Goal: Book appointment/travel/reservation

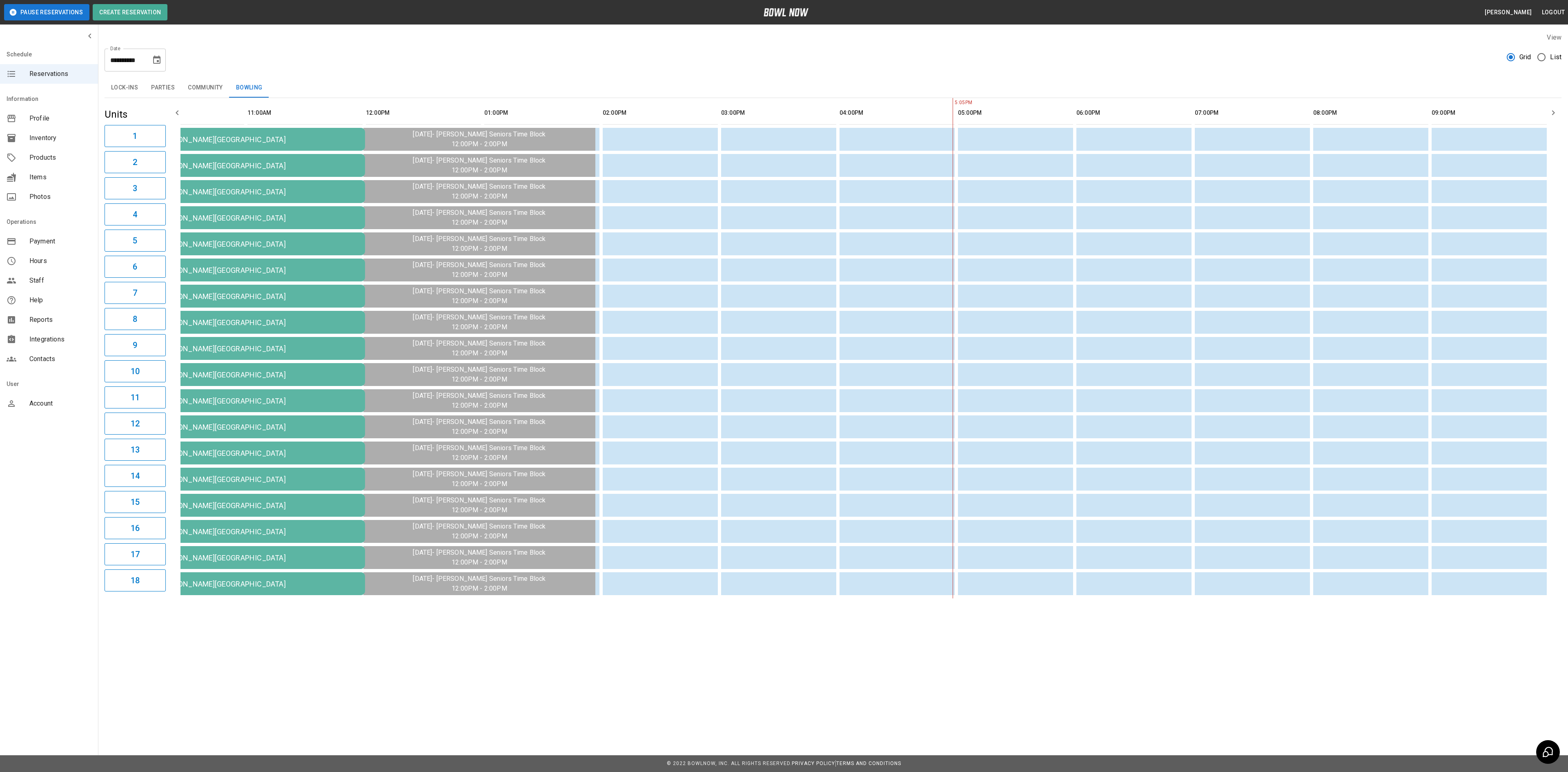
scroll to position [0, 83]
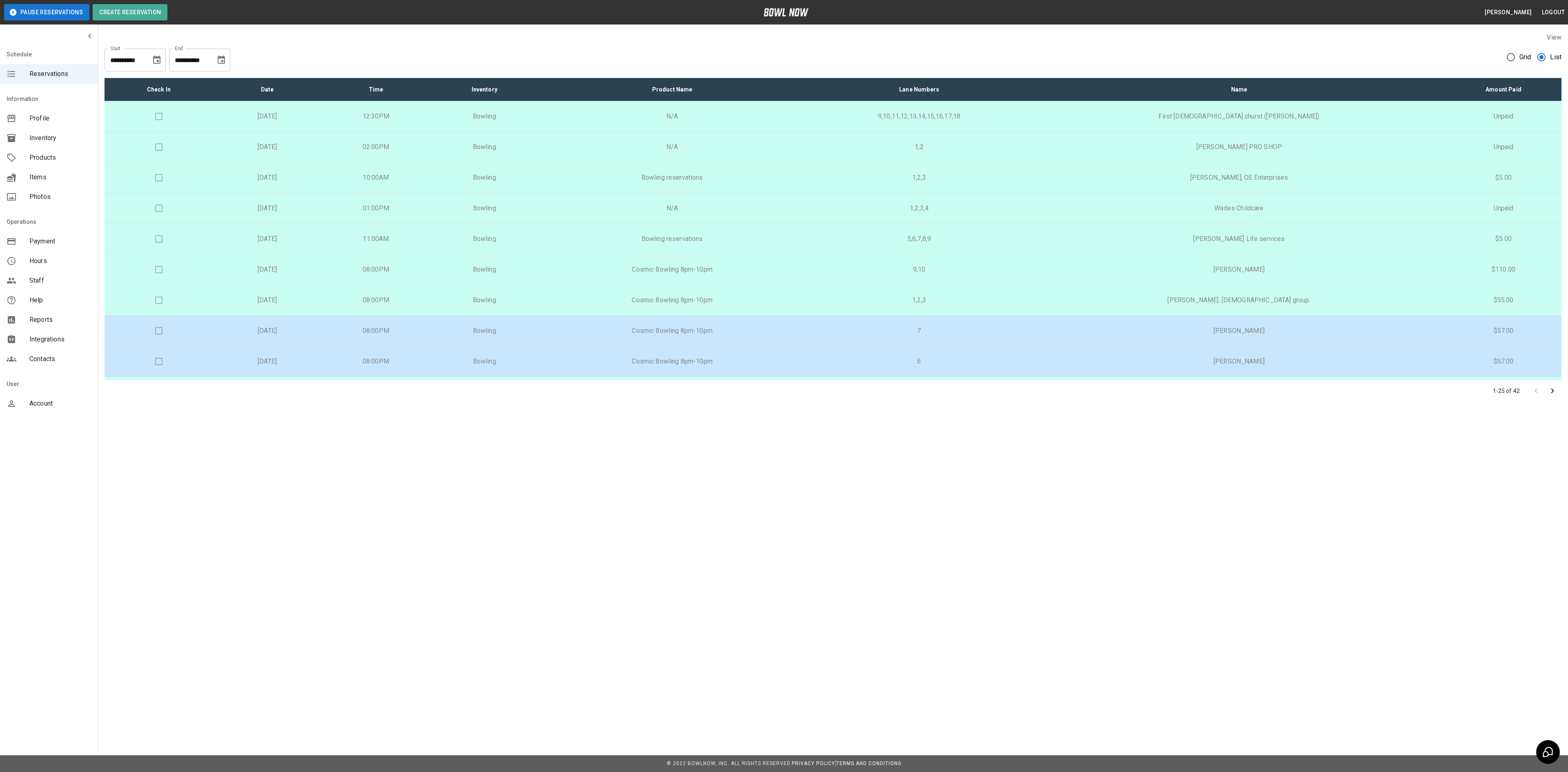
click at [153, 61] on icon "Choose date, selected date is Aug 18, 2025" at bounding box center [157, 60] width 10 height 10
click at [156, 81] on icon "Previous month" at bounding box center [157, 85] width 10 height 10
click at [177, 81] on icon "Next month" at bounding box center [178, 85] width 10 height 10
click at [174, 163] on button "23" at bounding box center [174, 165] width 15 height 15
type input "**********"
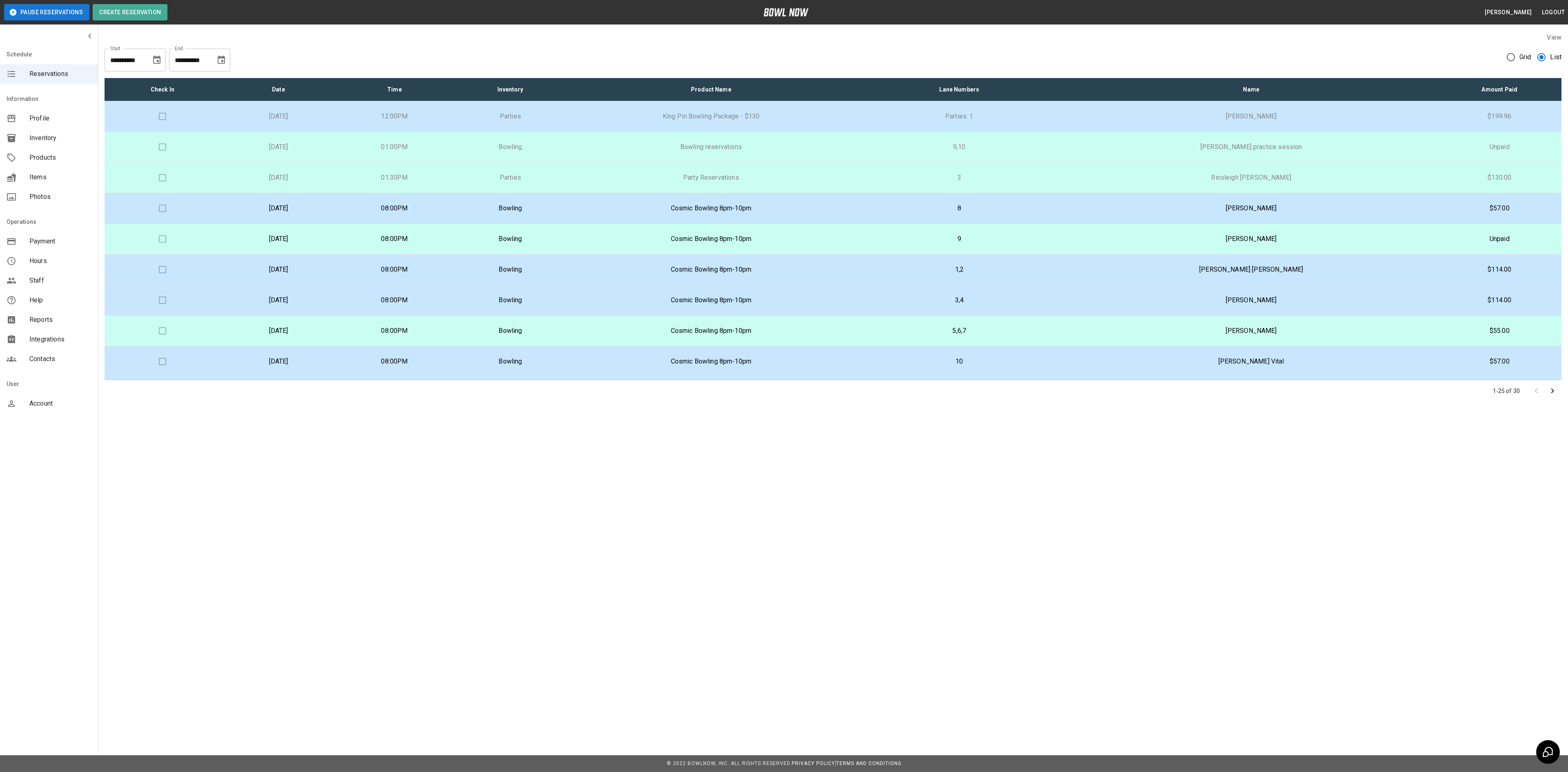
click at [220, 62] on icon "Choose date, selected date is Sep 18, 2025" at bounding box center [222, 60] width 10 height 10
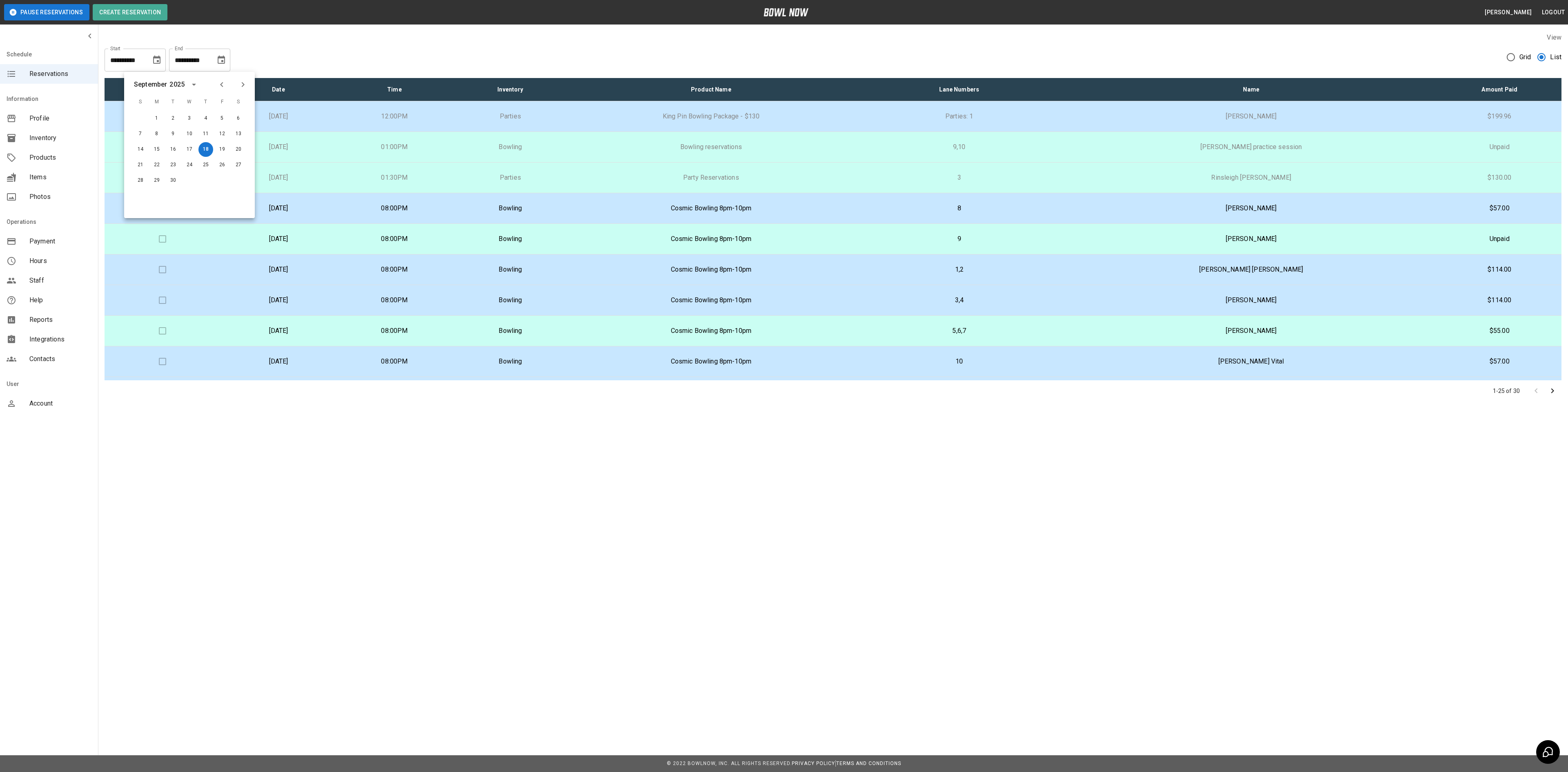
click at [220, 85] on icon "Previous month" at bounding box center [222, 85] width 3 height 5
click at [233, 167] on button "23" at bounding box center [239, 165] width 15 height 15
type input "**********"
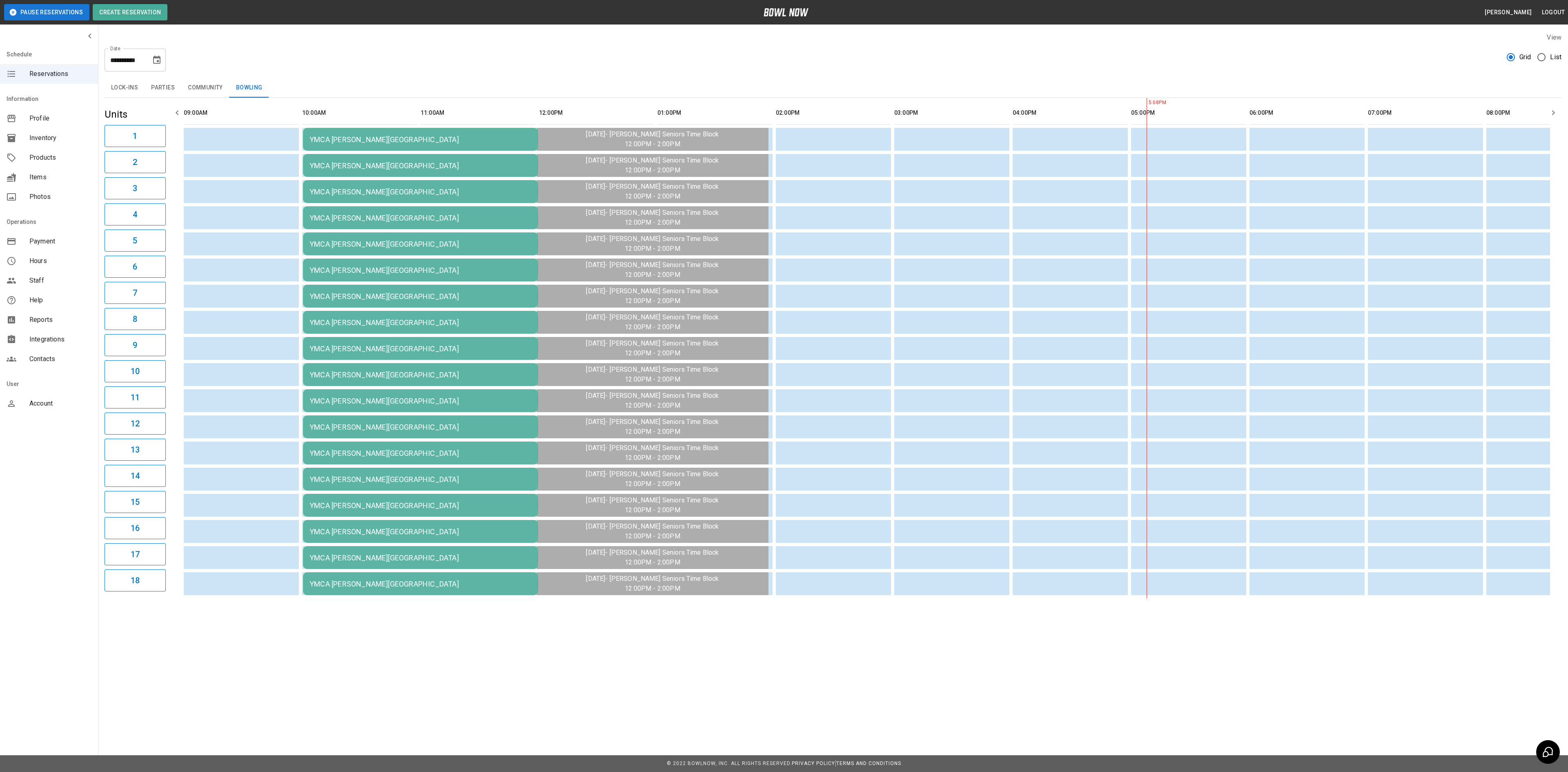
scroll to position [0, 660]
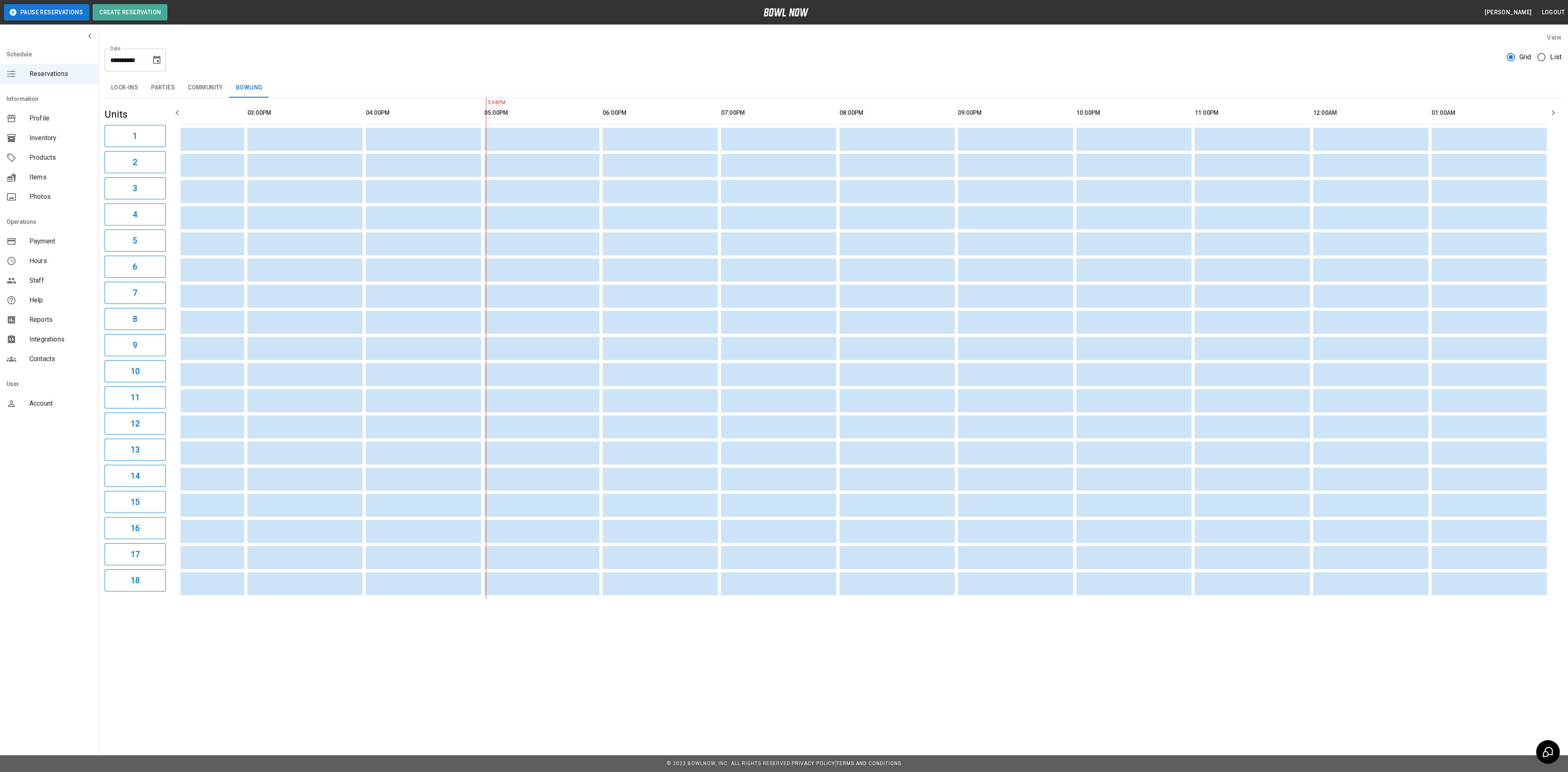
click at [161, 59] on icon "Choose date, selected date is Sep 16, 2025" at bounding box center [157, 60] width 10 height 10
click at [160, 86] on icon "Previous month" at bounding box center [157, 85] width 10 height 10
click at [172, 165] on button "23" at bounding box center [174, 165] width 15 height 15
type input "**********"
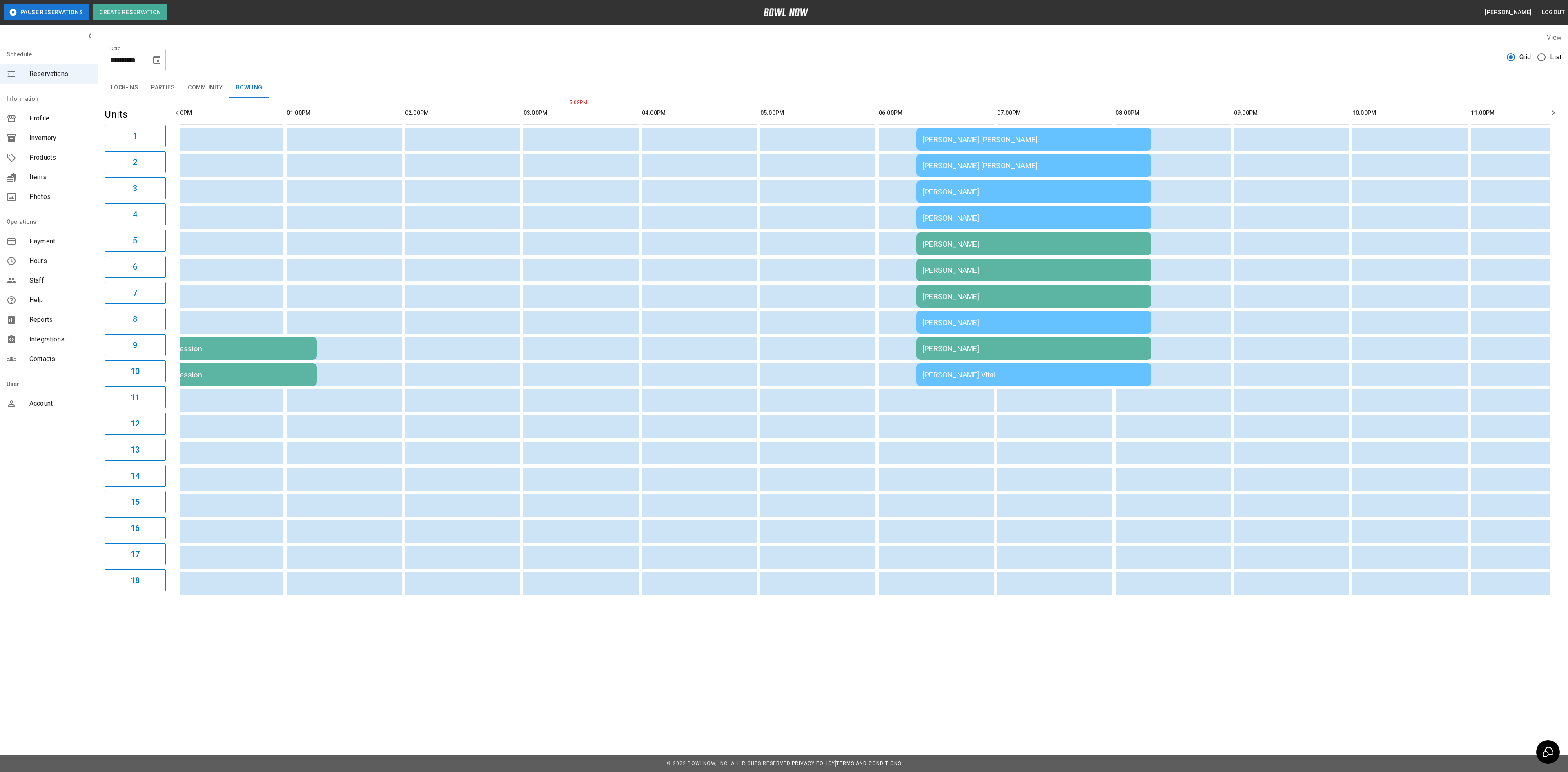
scroll to position [0, 259]
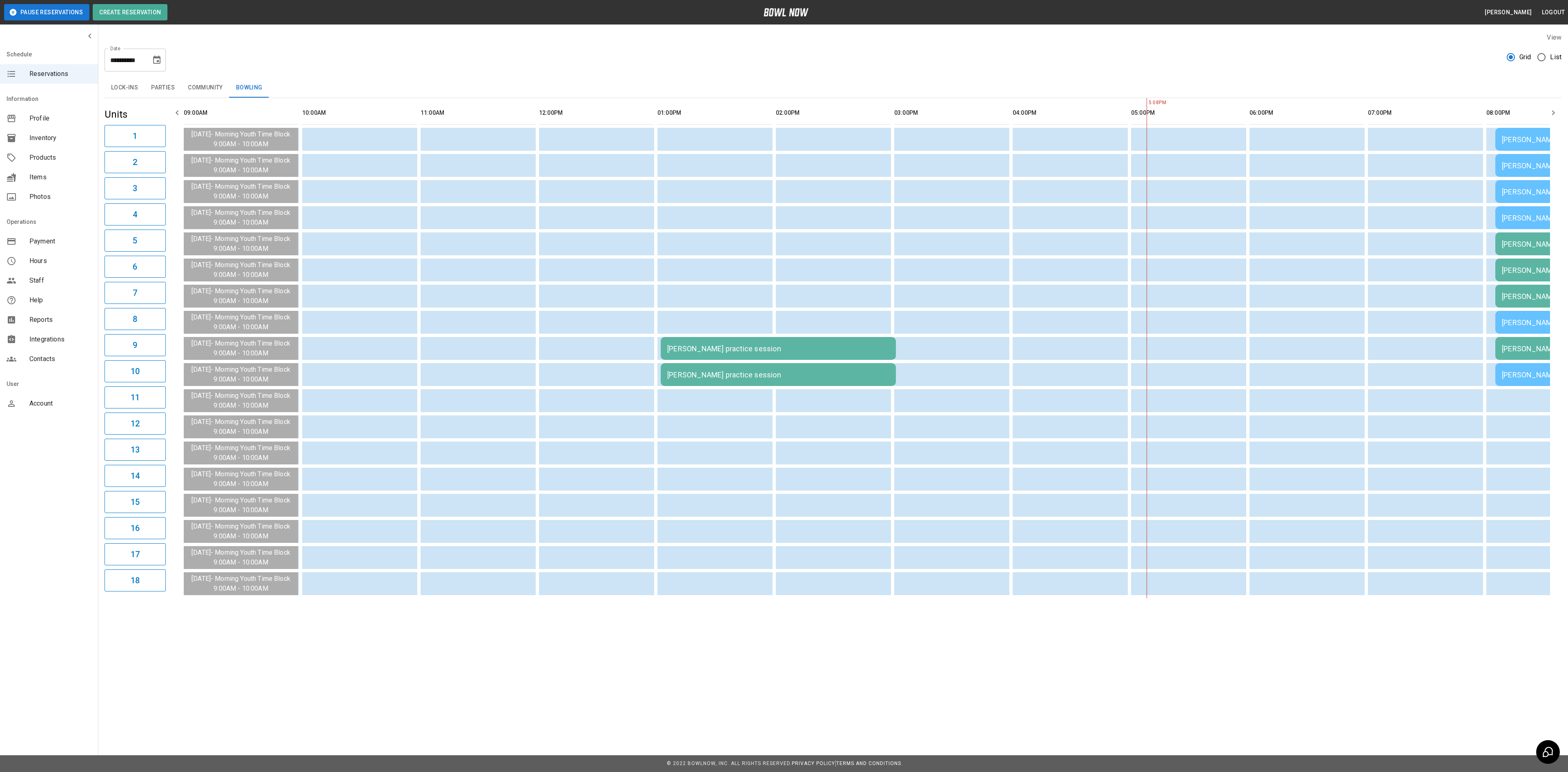
click at [153, 88] on button "Parties" at bounding box center [163, 88] width 37 height 19
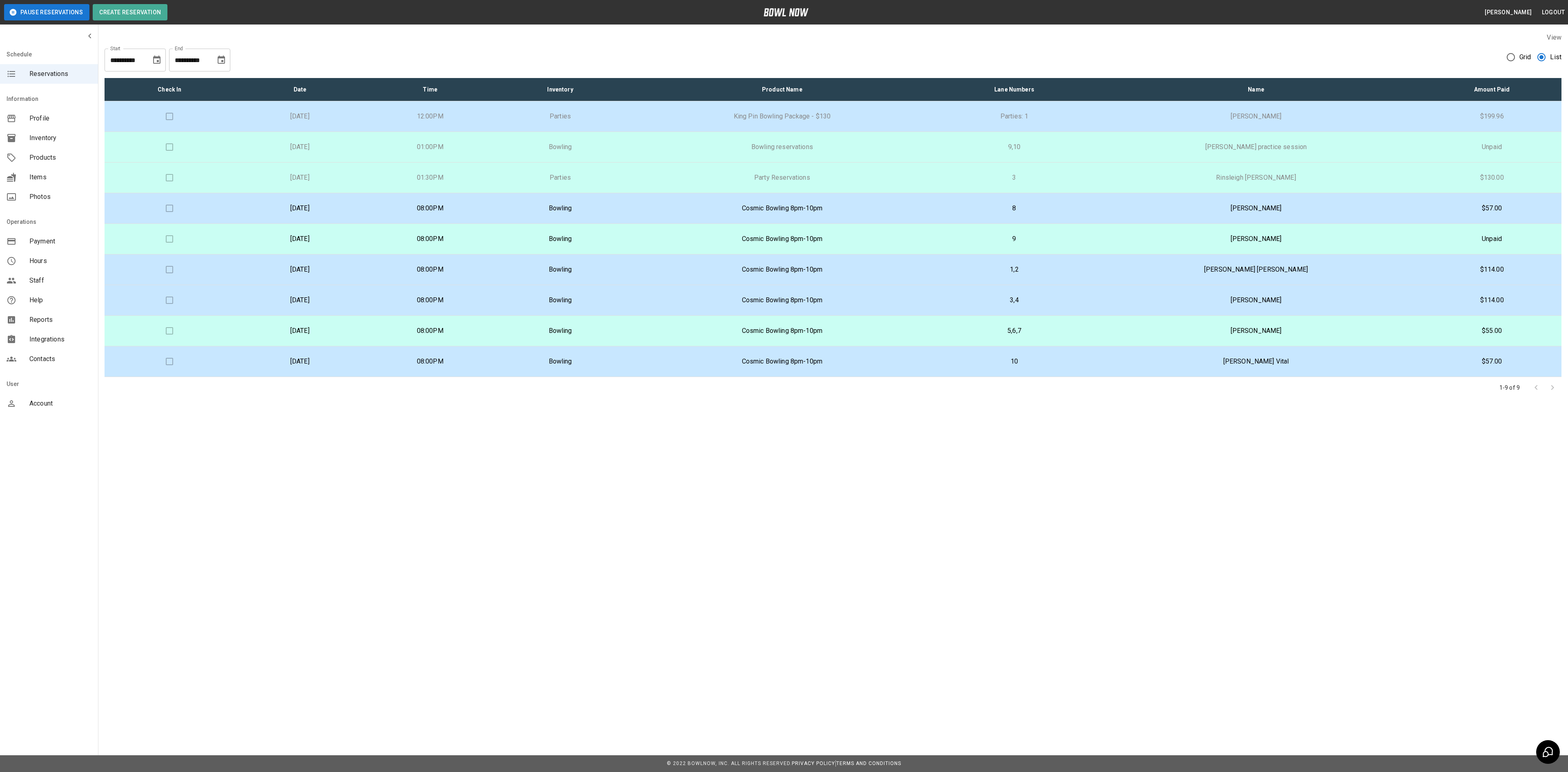
click at [495, 121] on td "12:00PM" at bounding box center [430, 116] width 130 height 30
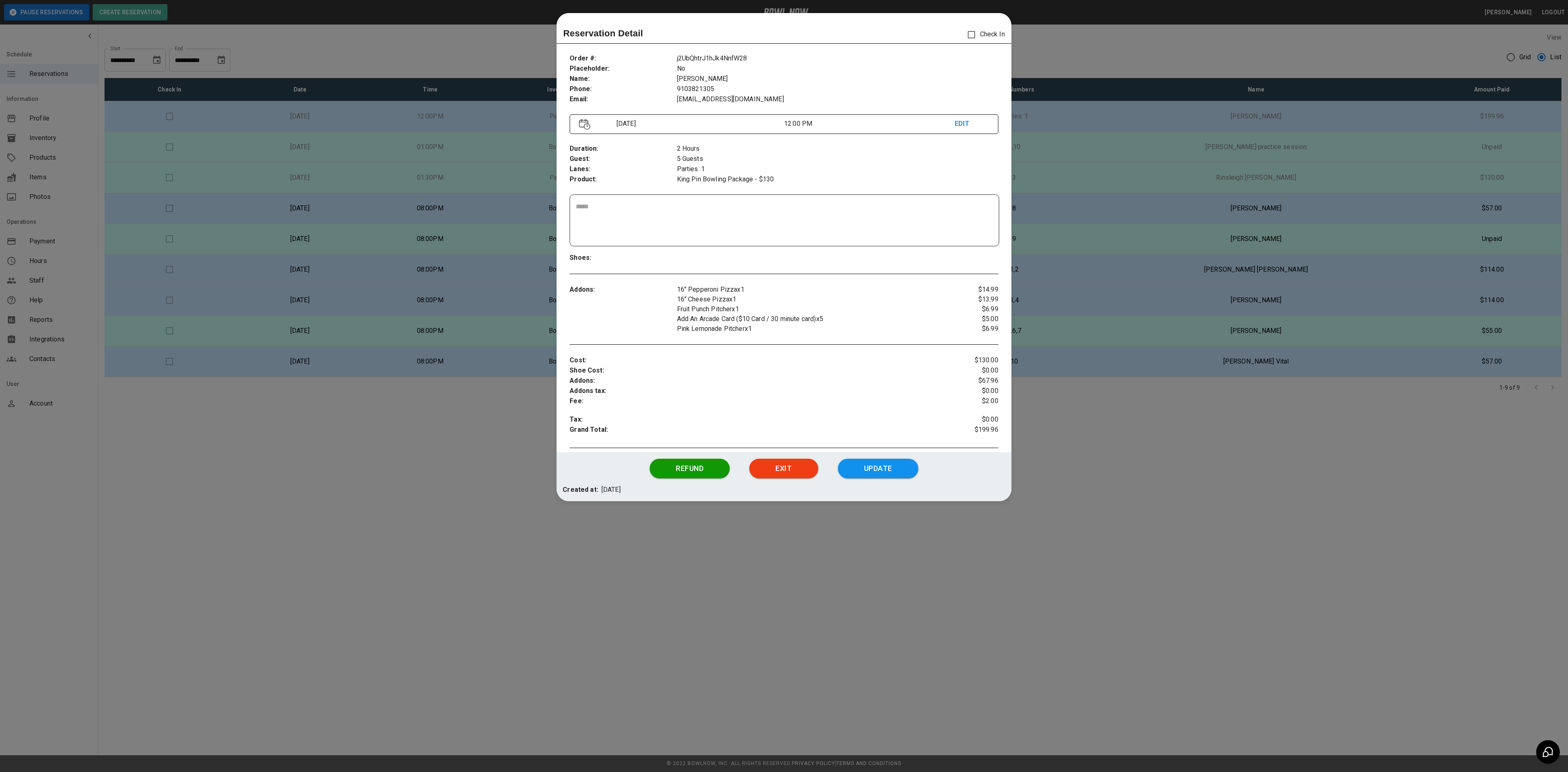
click at [1202, 449] on div at bounding box center [784, 386] width 1568 height 772
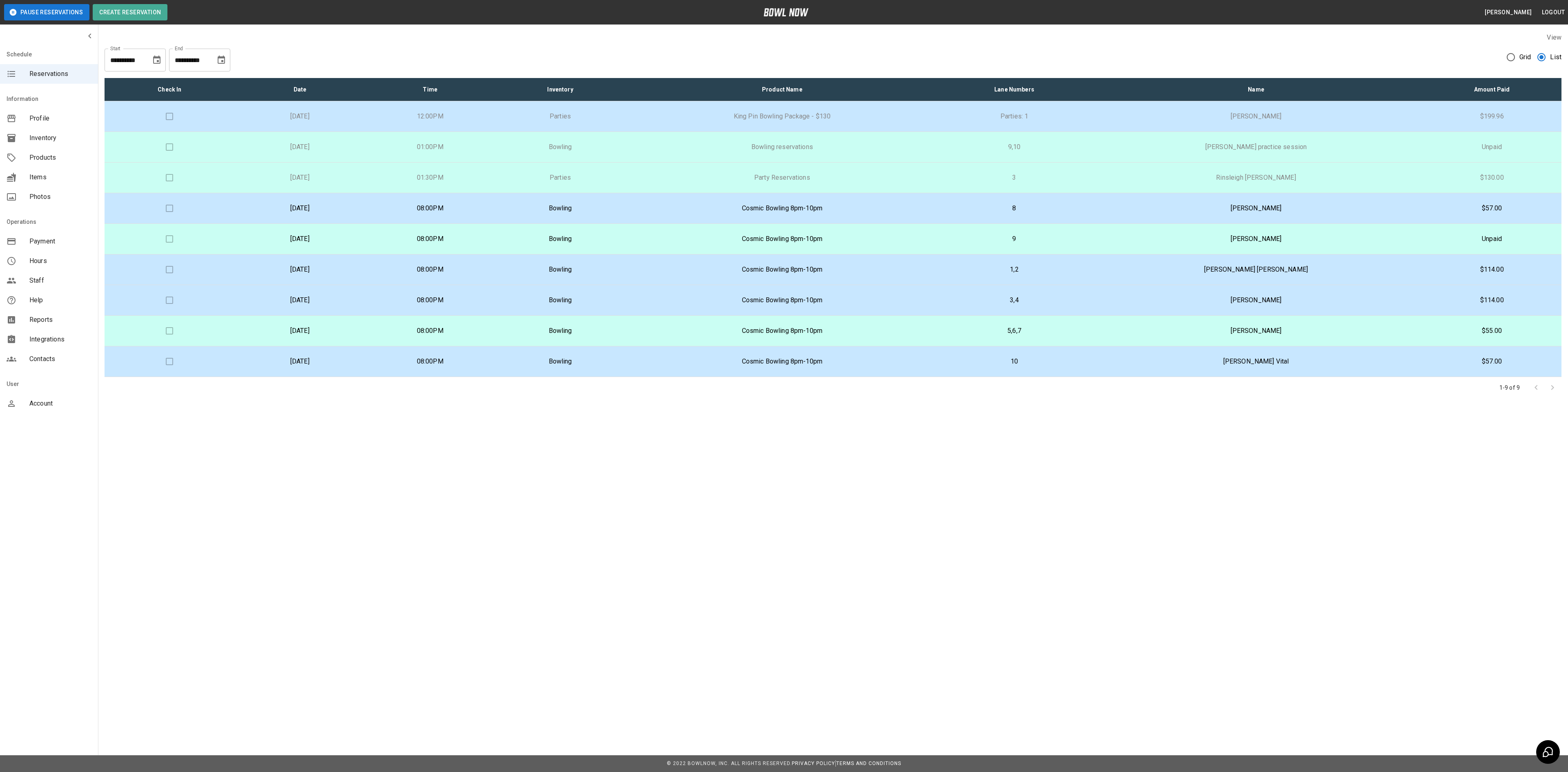
click at [217, 482] on div "**********" at bounding box center [784, 386] width 1568 height 772
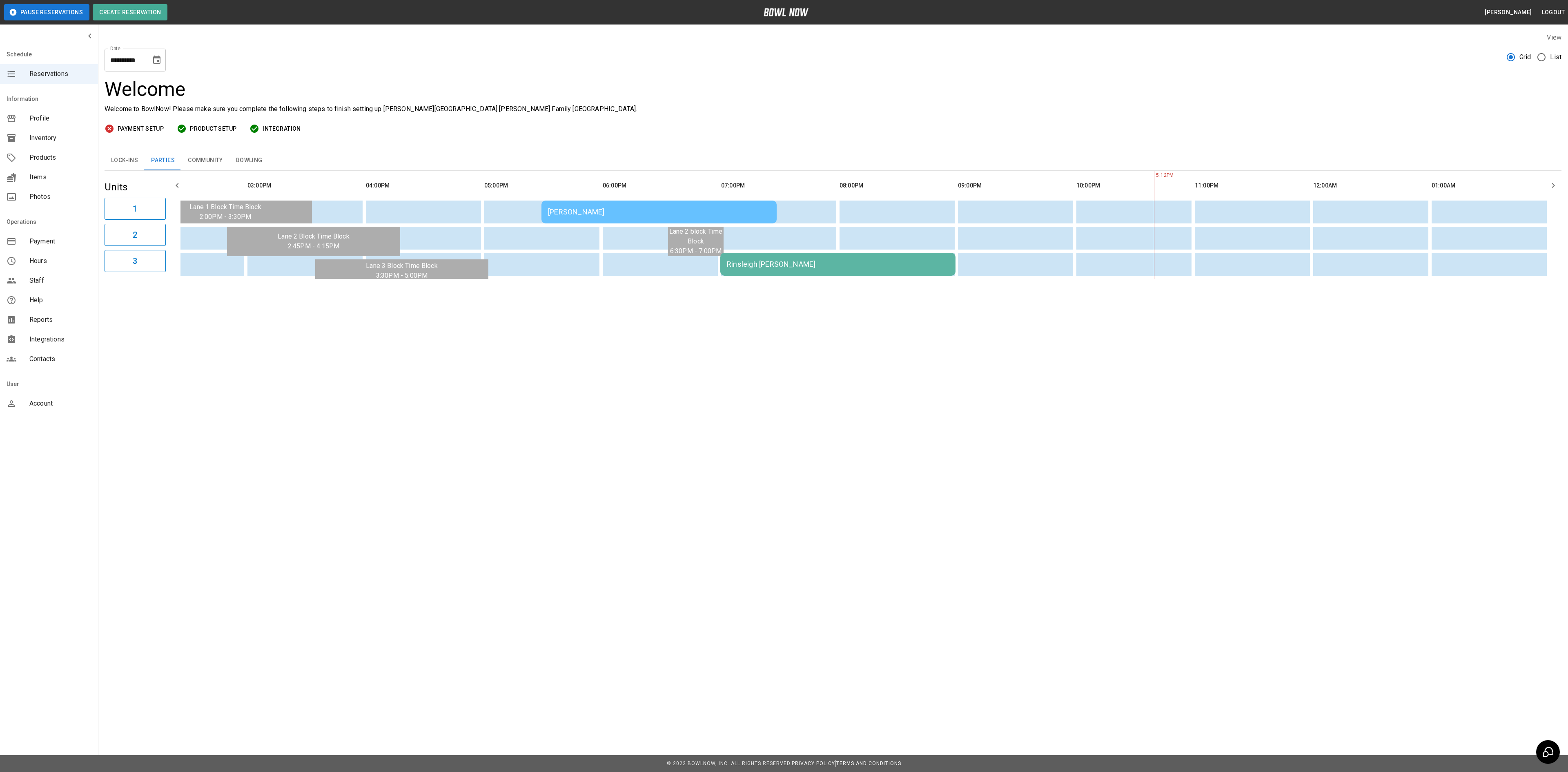
scroll to position [0, 660]
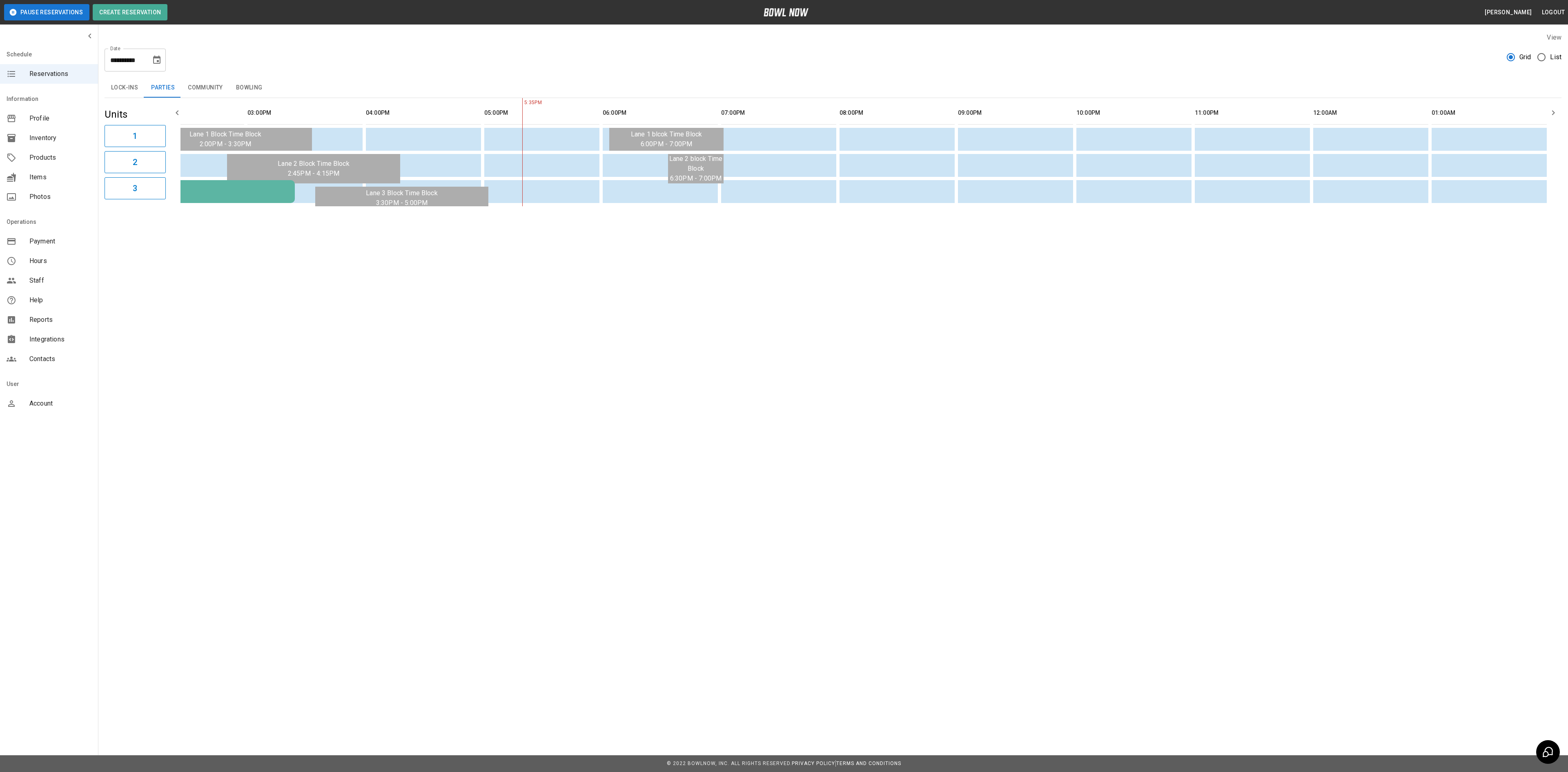
click at [245, 83] on button "Bowling" at bounding box center [249, 88] width 40 height 19
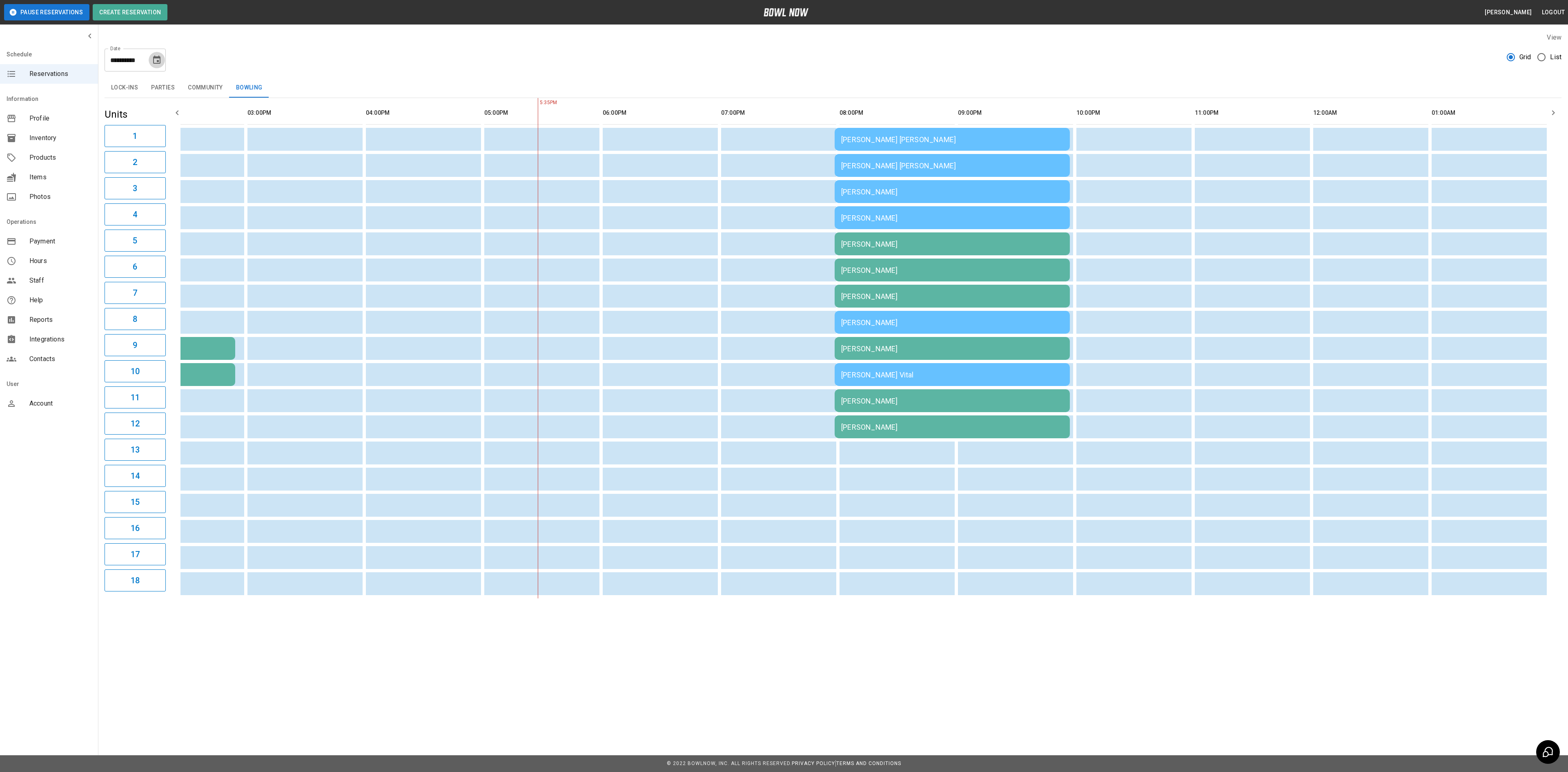
click at [161, 59] on icon "Choose date, selected date is Aug 23, 2025" at bounding box center [157, 60] width 10 height 10
click at [179, 88] on icon "Next month" at bounding box center [178, 85] width 10 height 10
click at [113, 150] on button "16" at bounding box center [108, 149] width 15 height 15
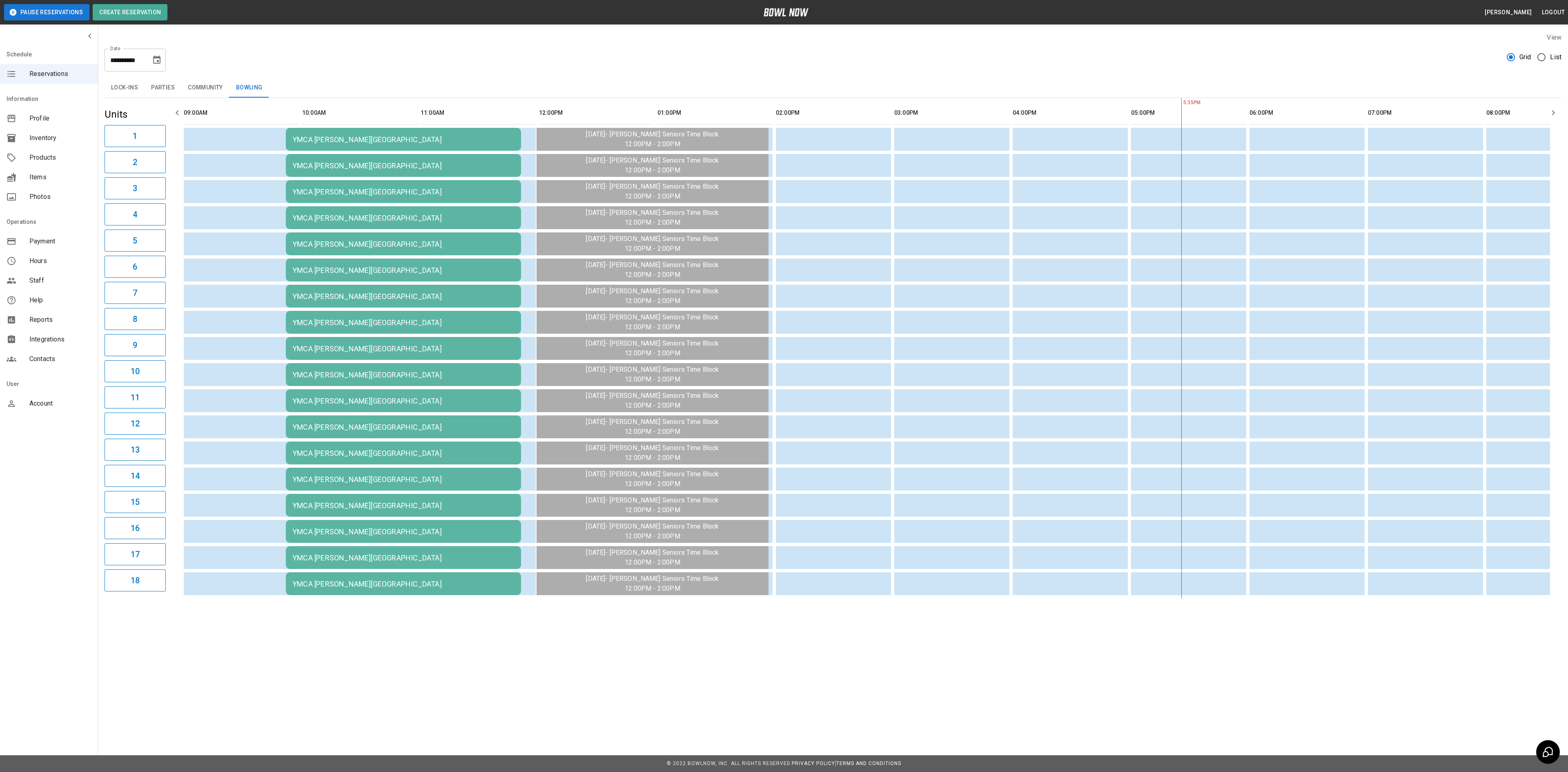
scroll to position [0, 0]
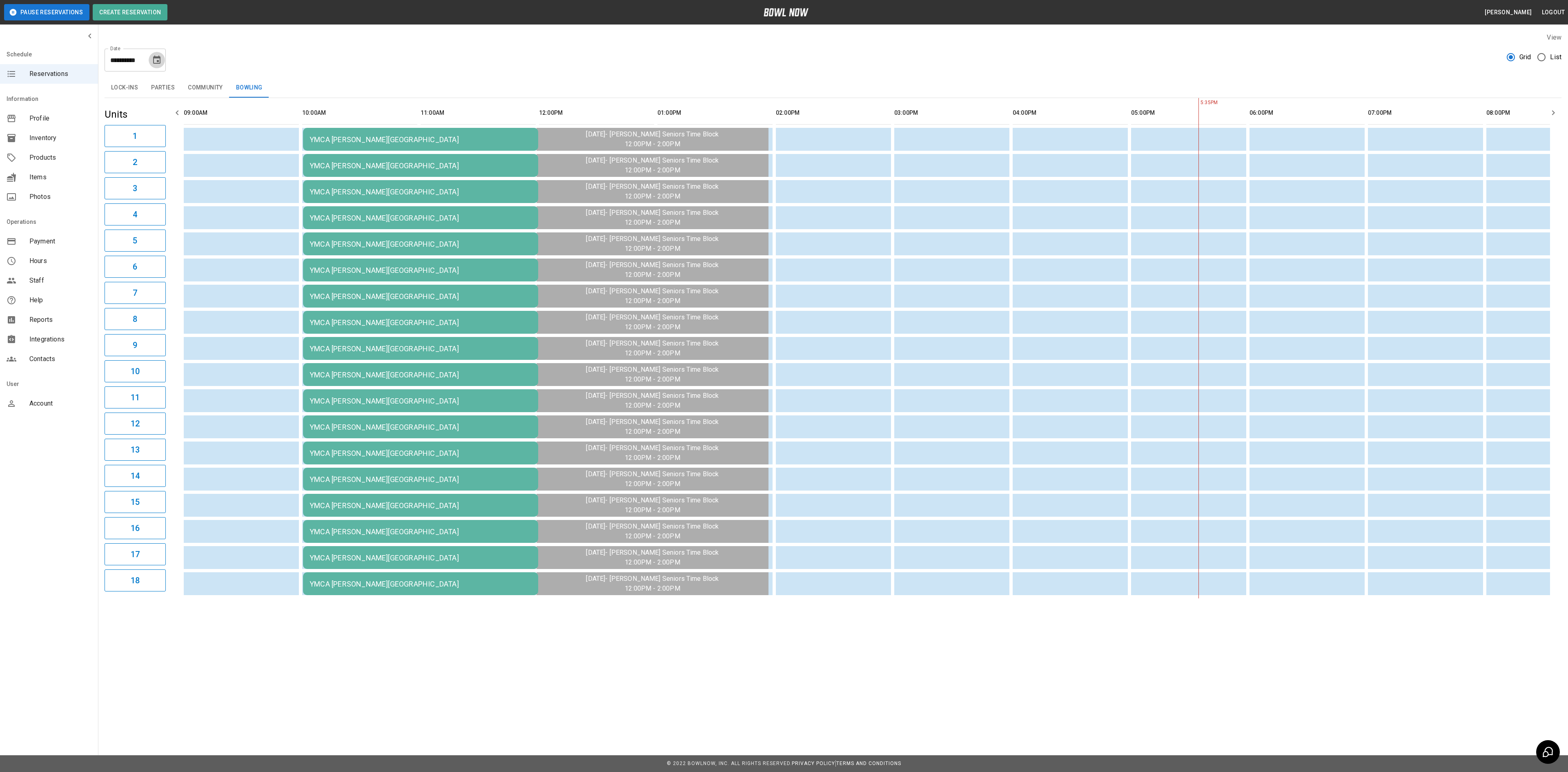
click at [157, 59] on icon "Choose date, selected date is Sep 16, 2025" at bounding box center [157, 60] width 10 height 10
click at [105, 180] on button "30" at bounding box center [108, 180] width 15 height 15
type input "**********"
click at [160, 55] on icon "Choose date, selected date is Sep 30, 2025" at bounding box center [157, 60] width 10 height 10
click at [162, 83] on icon "Previous month" at bounding box center [157, 85] width 10 height 10
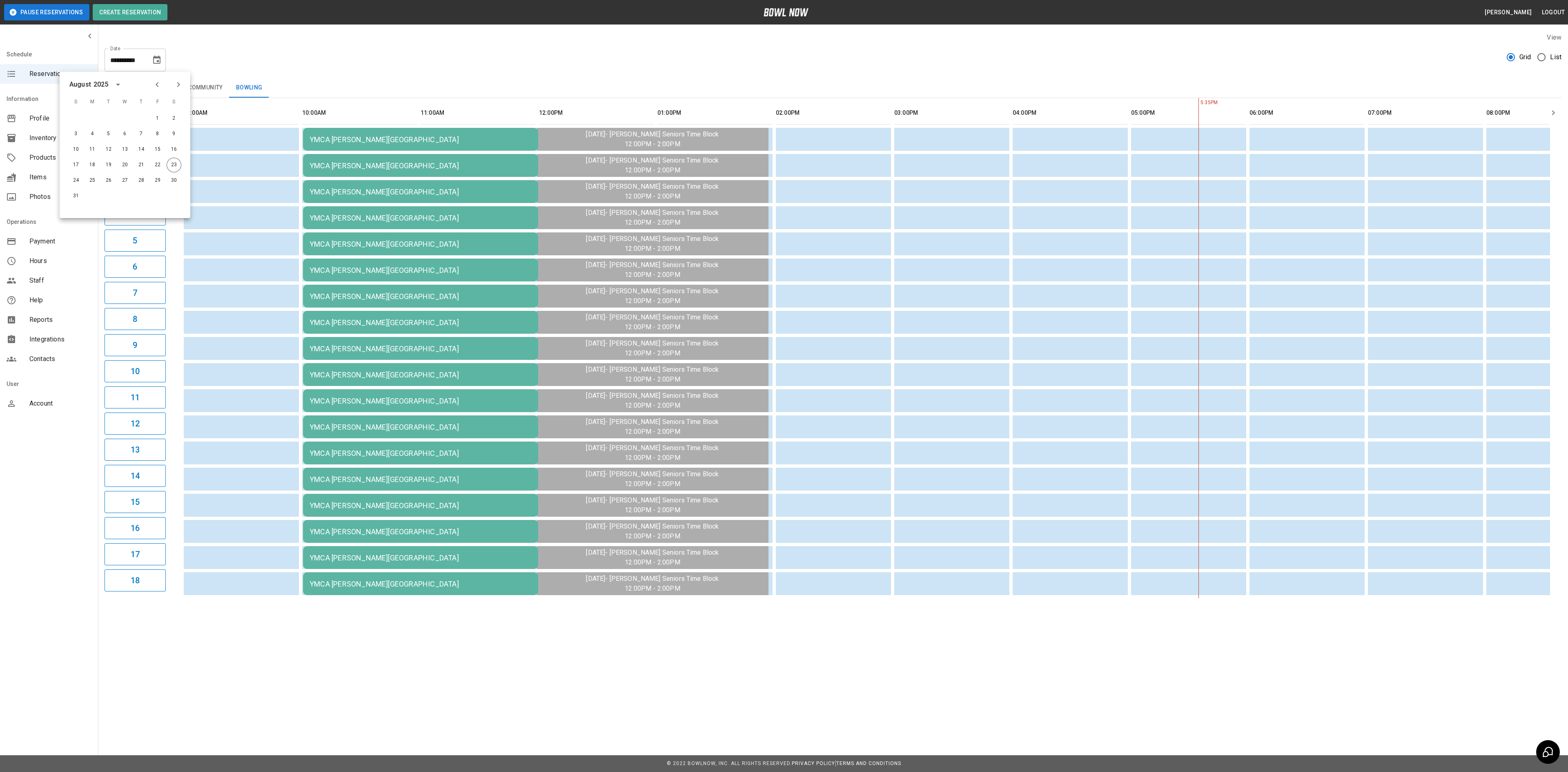
click at [208, 48] on div "**********" at bounding box center [833, 57] width 1457 height 29
click at [356, 139] on div "YMCA [PERSON_NAME][GEOGRAPHIC_DATA]" at bounding box center [420, 139] width 222 height 9
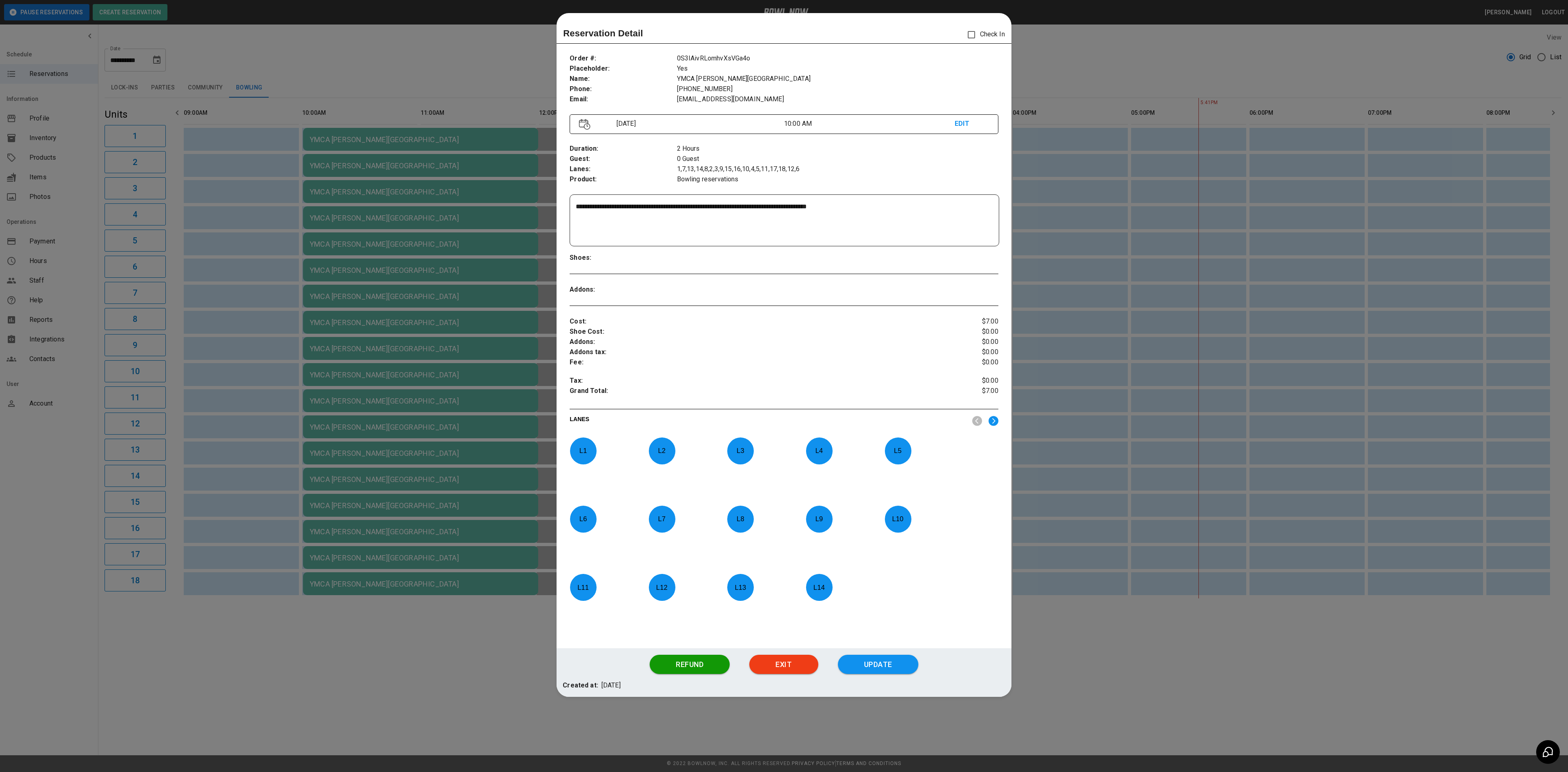
click at [1071, 226] on div at bounding box center [784, 386] width 1568 height 772
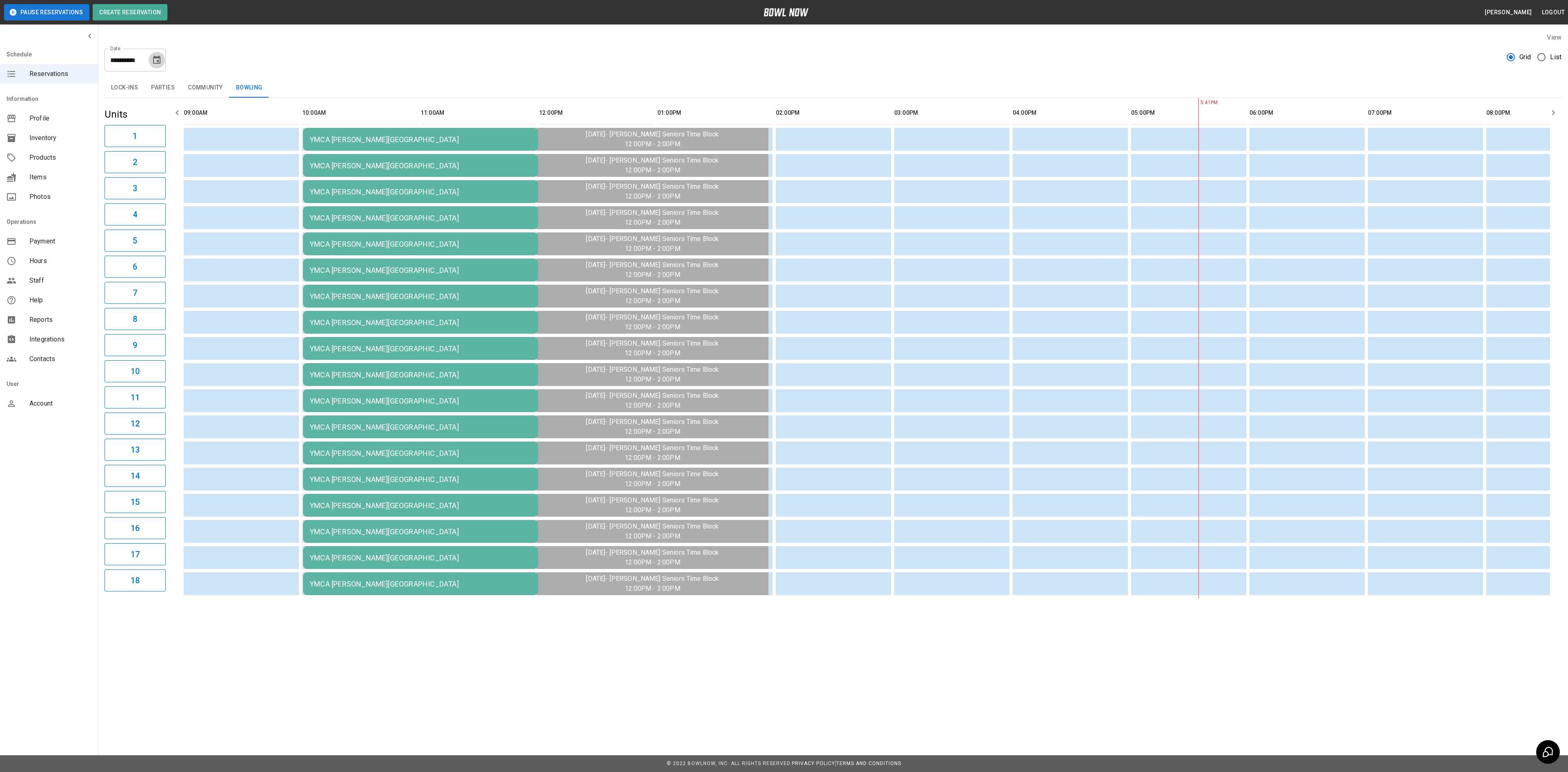
click at [163, 65] on button "Choose date, selected date is Sep 30, 2025" at bounding box center [156, 60] width 16 height 16
